Goal: Task Accomplishment & Management: Manage account settings

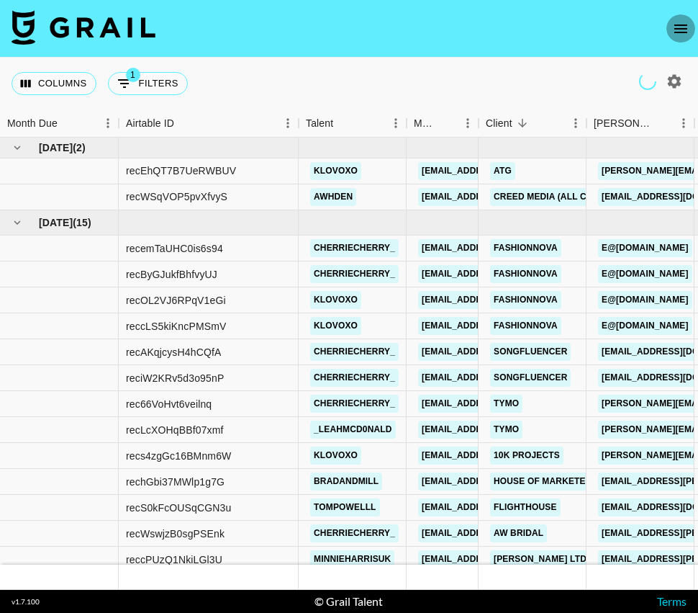
click at [682, 32] on icon "open drawer" at bounding box center [680, 28] width 13 height 9
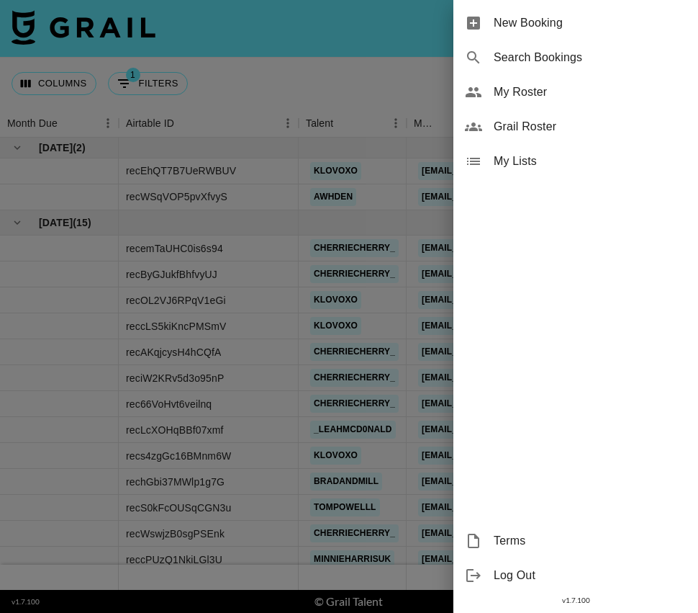
click at [582, 79] on div "My Roster" at bounding box center [575, 92] width 245 height 35
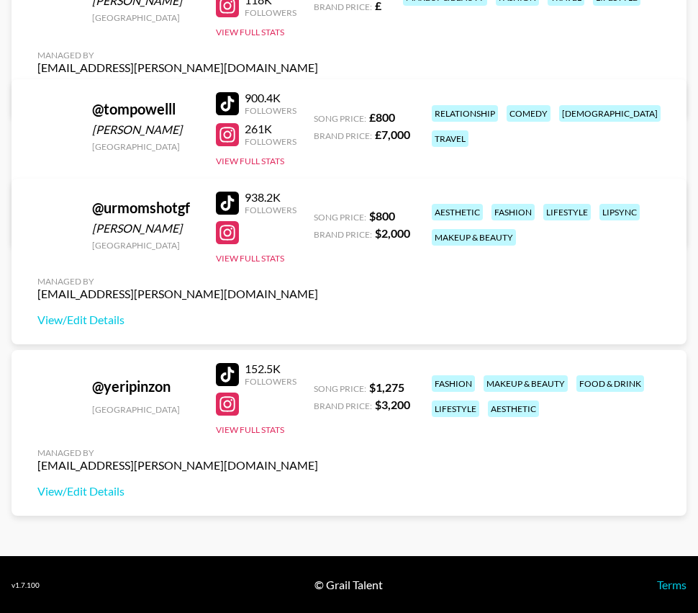
scroll to position [4641, 0]
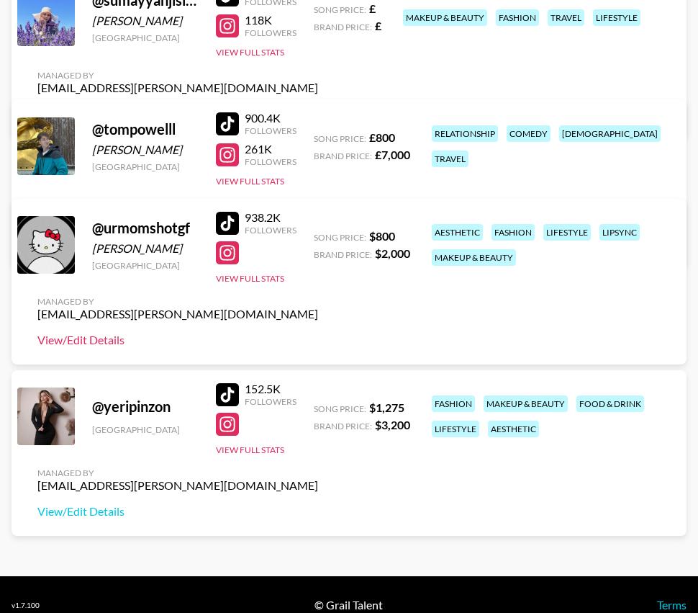
click at [96, 341] on link "View/Edit Details" at bounding box center [177, 340] width 281 height 14
click at [257, 276] on button "View Full Stats" at bounding box center [250, 278] width 68 height 11
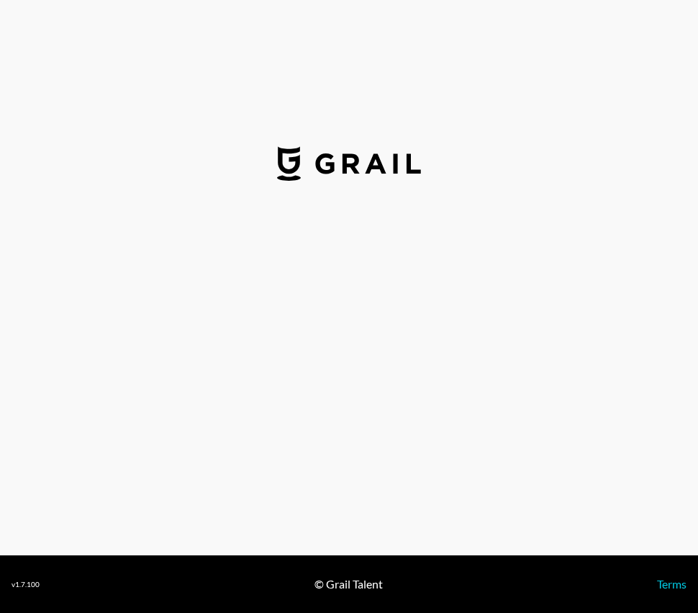
select select "USD"
